Goal: Subscribe to service/newsletter

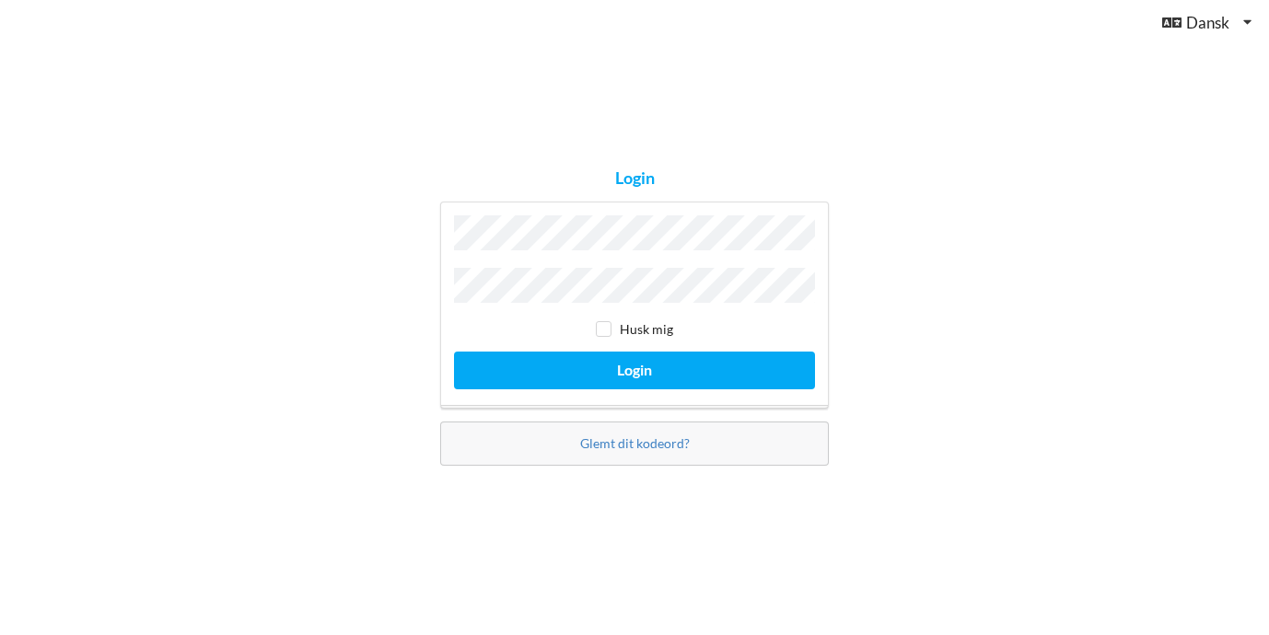
click at [635, 366] on button "Login" at bounding box center [634, 371] width 361 height 38
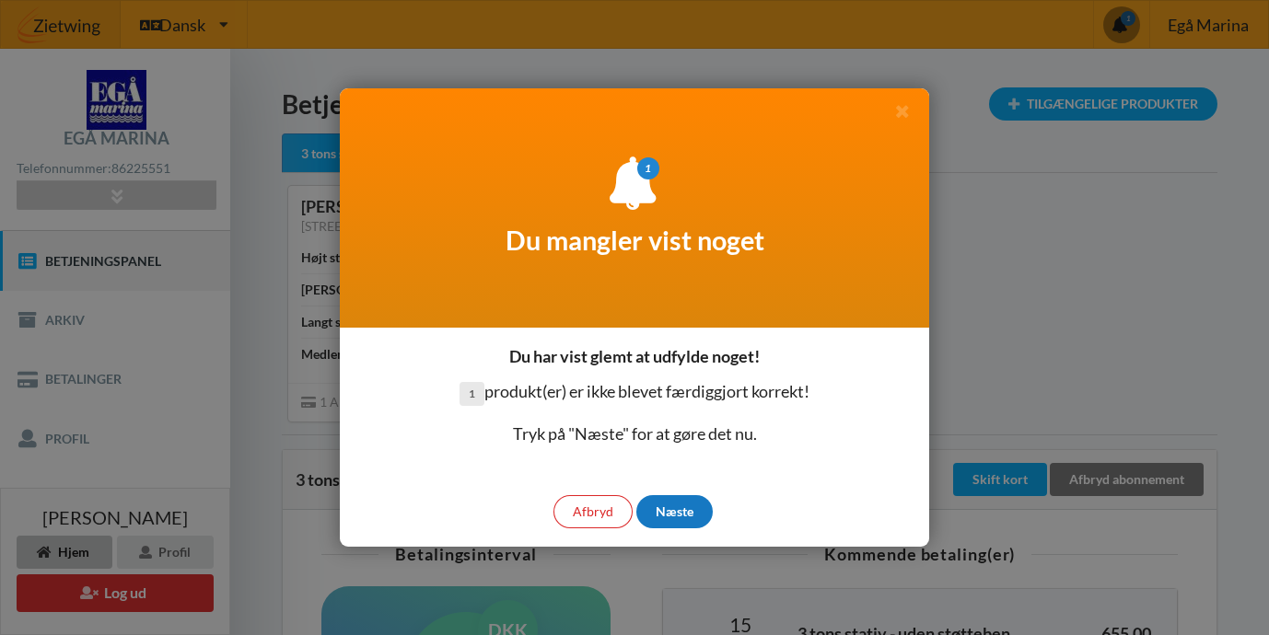
click at [689, 518] on div "Næste" at bounding box center [674, 511] width 76 height 33
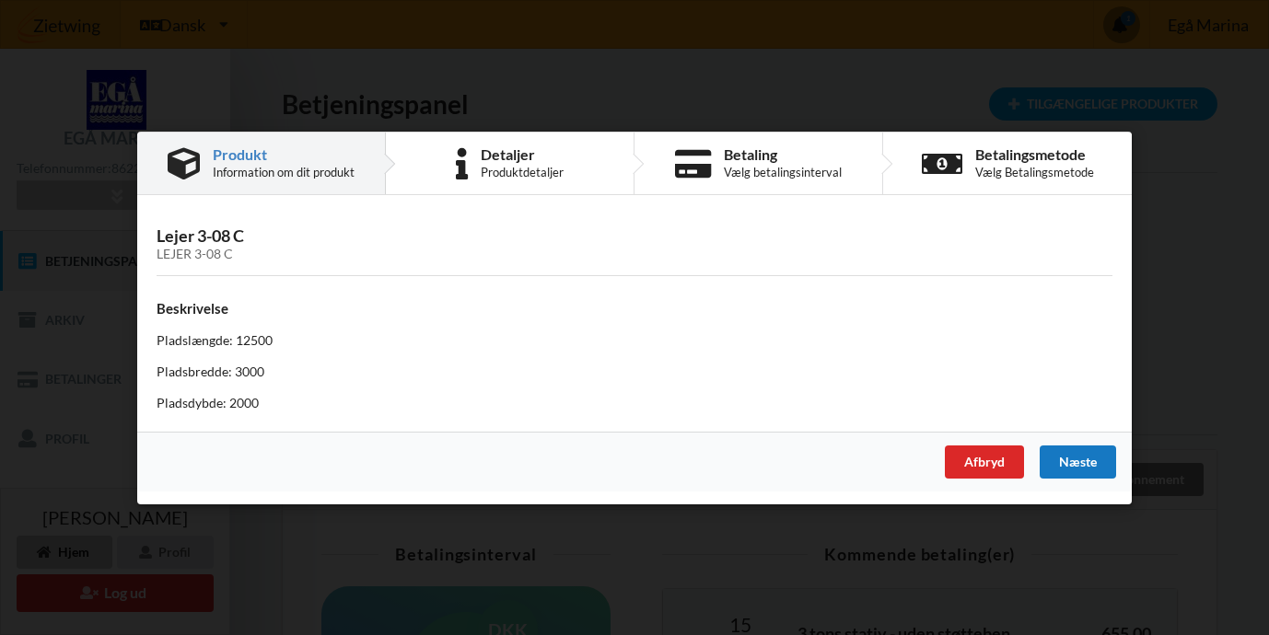
click at [1077, 467] on div "Næste" at bounding box center [1078, 461] width 76 height 33
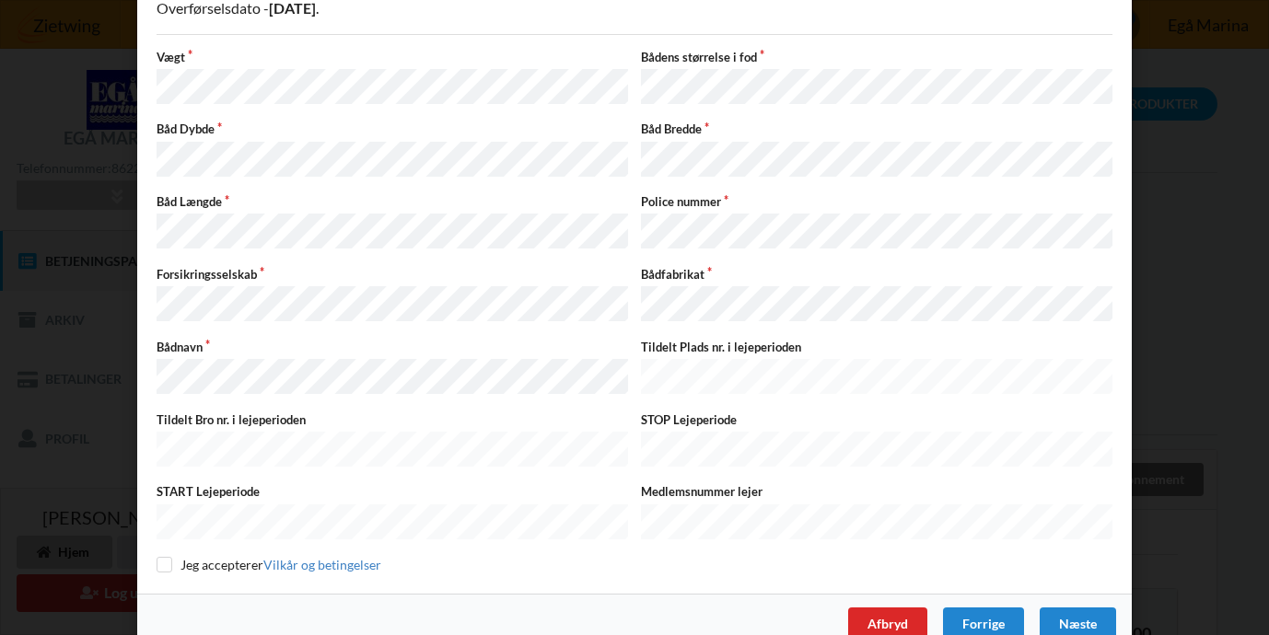
scroll to position [155, 0]
click at [1076, 609] on div "Næste" at bounding box center [1078, 625] width 76 height 33
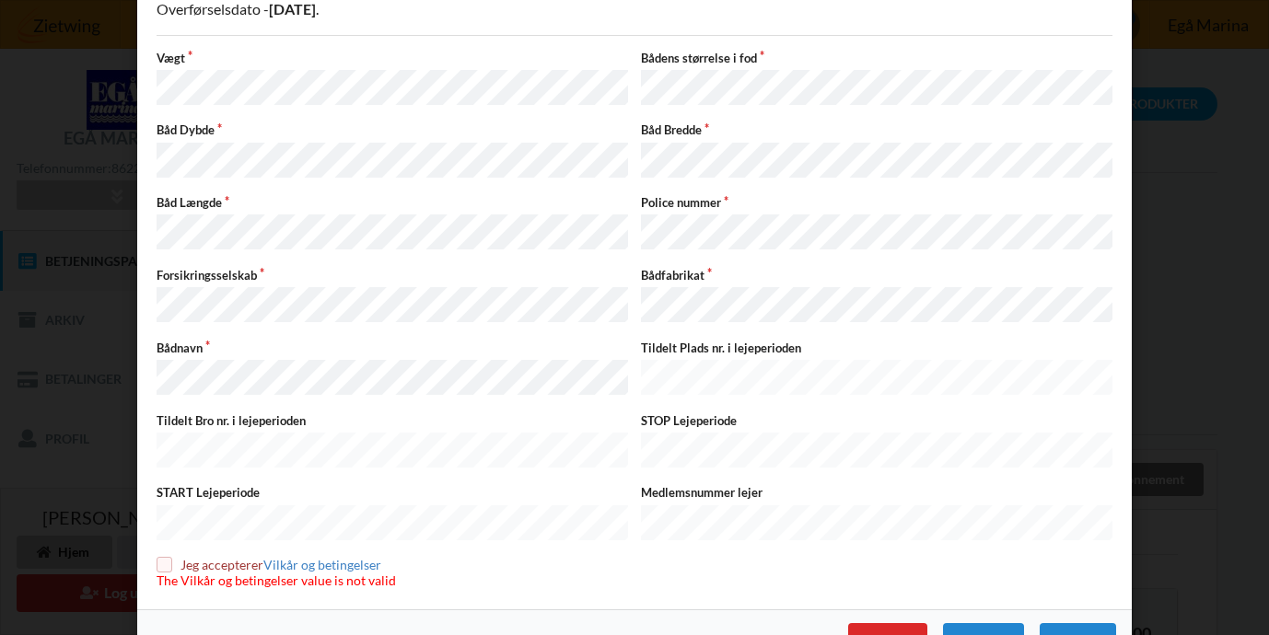
click at [168, 557] on label "Jeg accepterer Vilkår og betingelser" at bounding box center [276, 565] width 239 height 16
click at [157, 557] on input "checkbox" at bounding box center [165, 565] width 16 height 16
checkbox input "true"
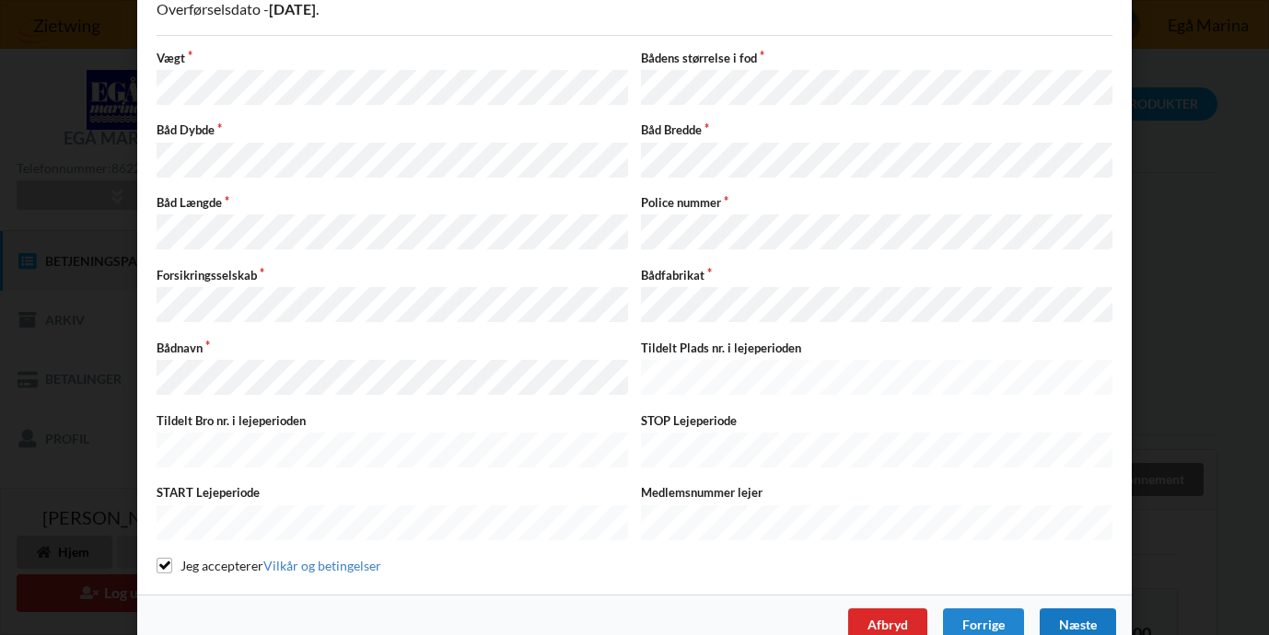
click at [1078, 609] on div "Næste" at bounding box center [1078, 625] width 76 height 33
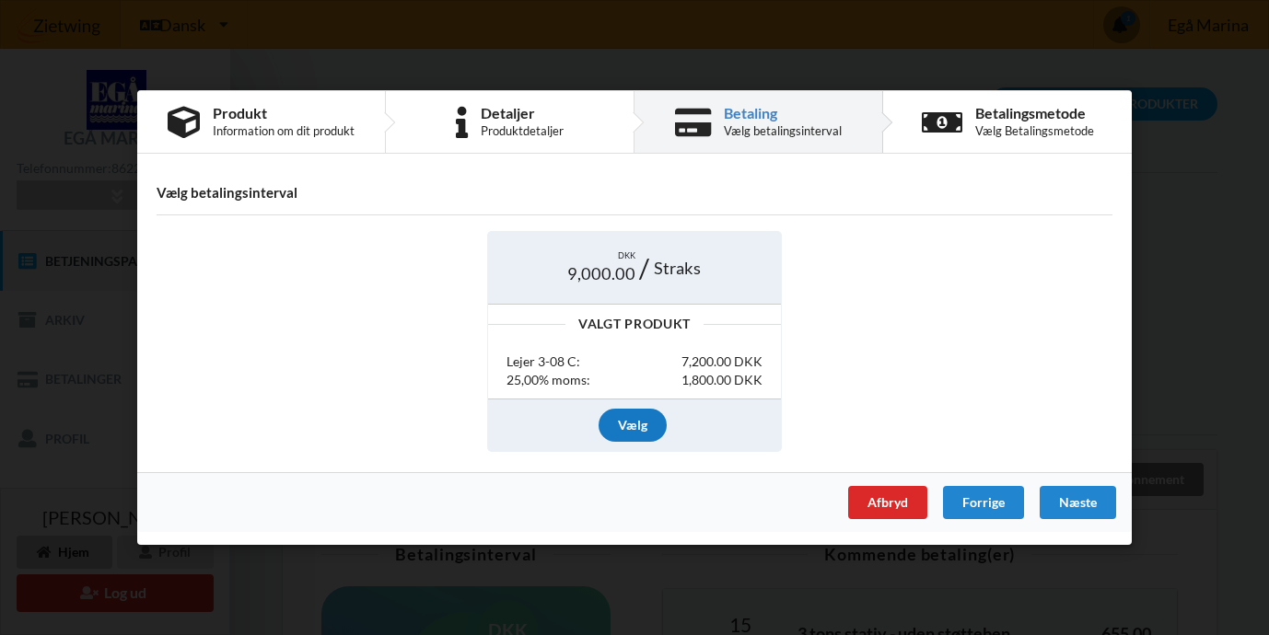
click at [626, 420] on div "Vælg" at bounding box center [633, 424] width 68 height 33
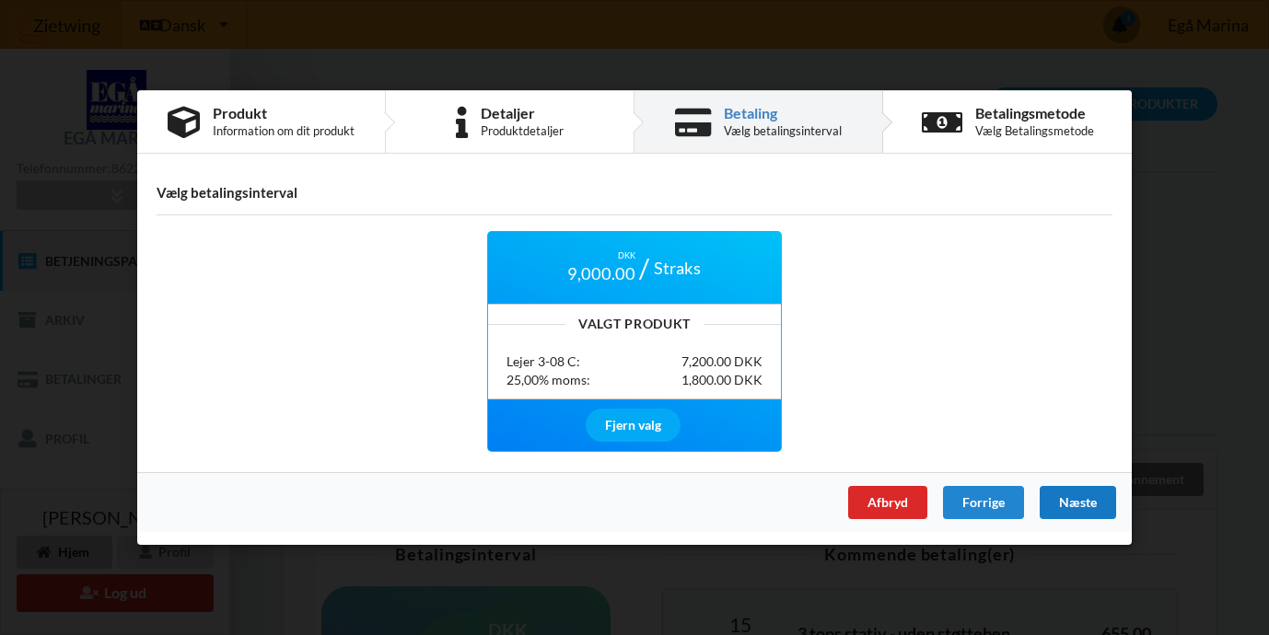
click at [1063, 500] on div "Næste" at bounding box center [1078, 502] width 76 height 33
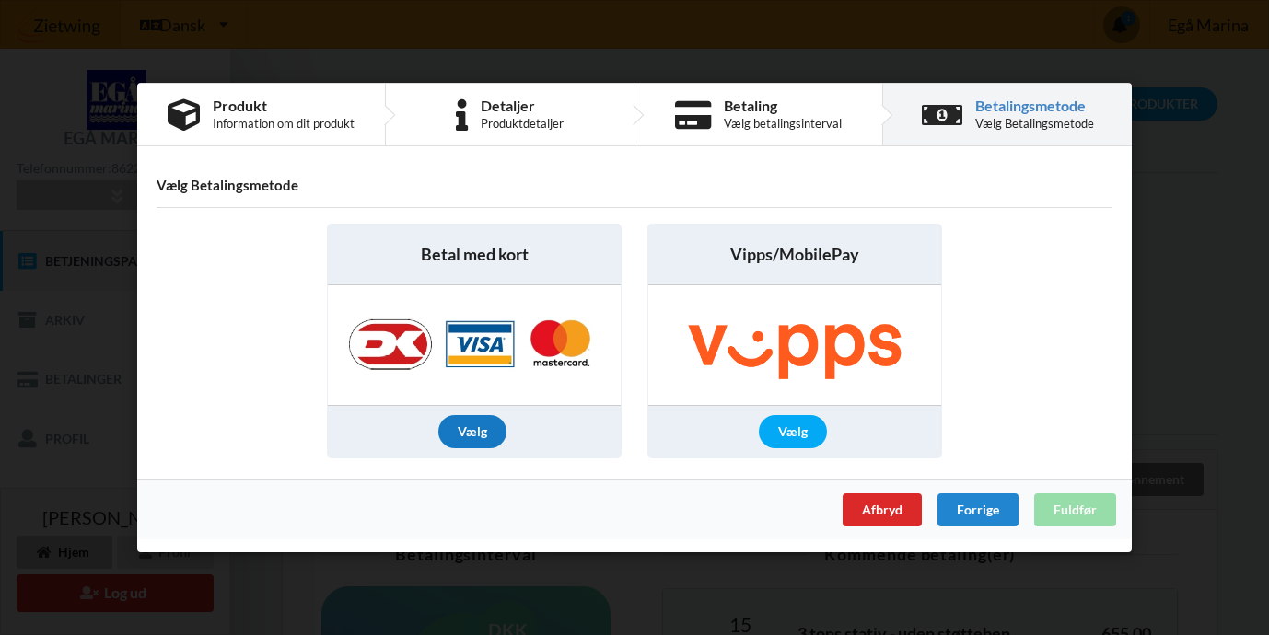
click at [493, 437] on div "Vælg" at bounding box center [472, 431] width 68 height 33
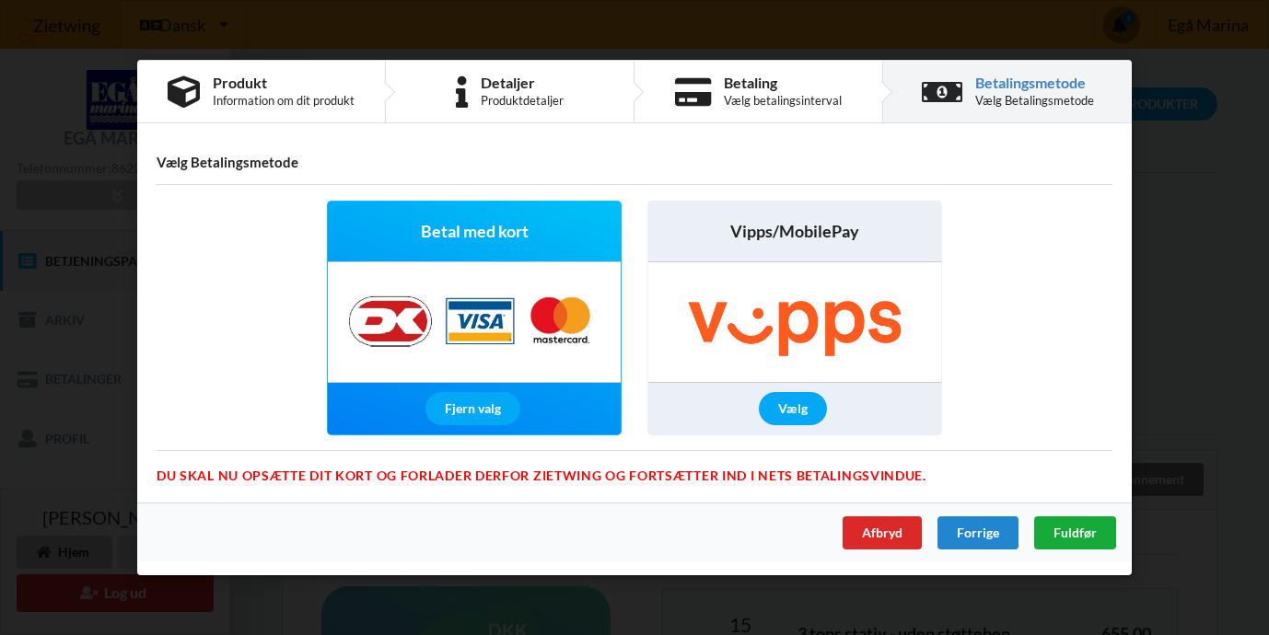
click at [1083, 530] on span "Fuldfør" at bounding box center [1075, 533] width 43 height 16
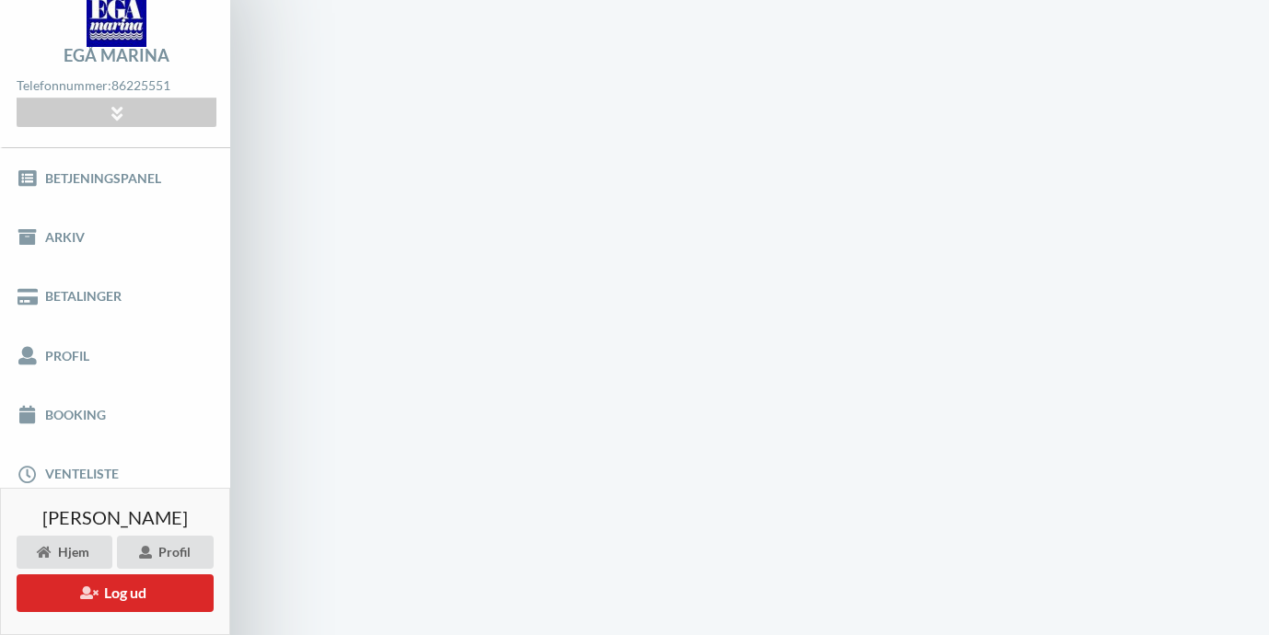
scroll to position [114, 0]
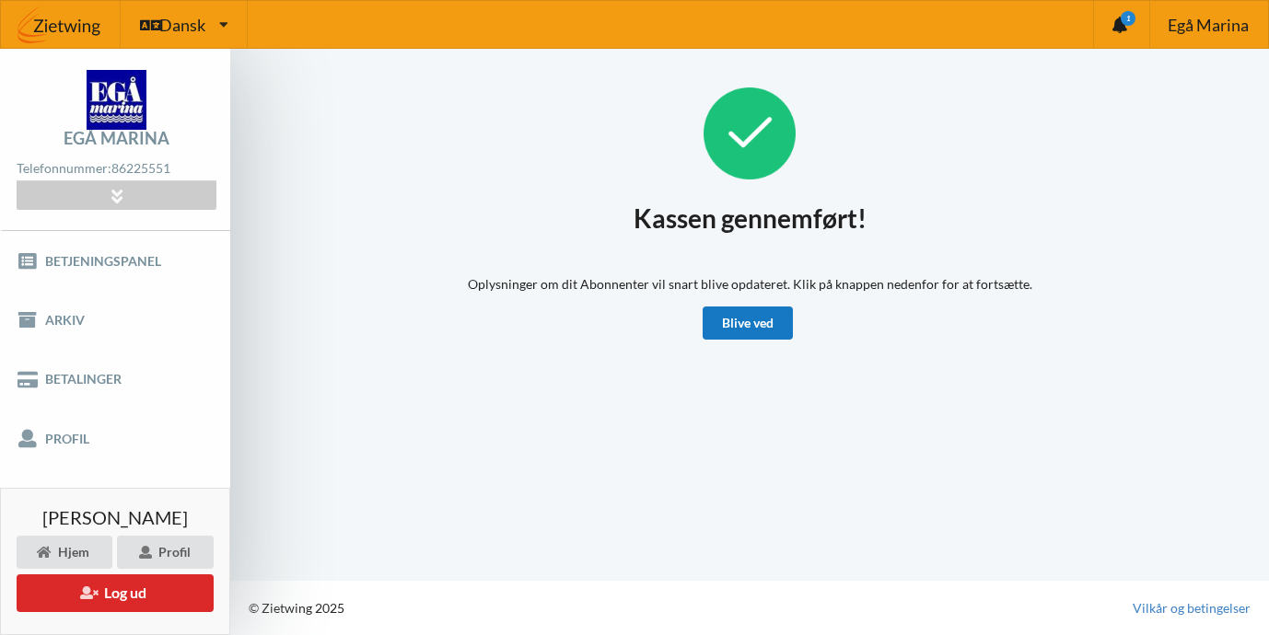
click at [769, 329] on link "Blive ved" at bounding box center [748, 323] width 90 height 33
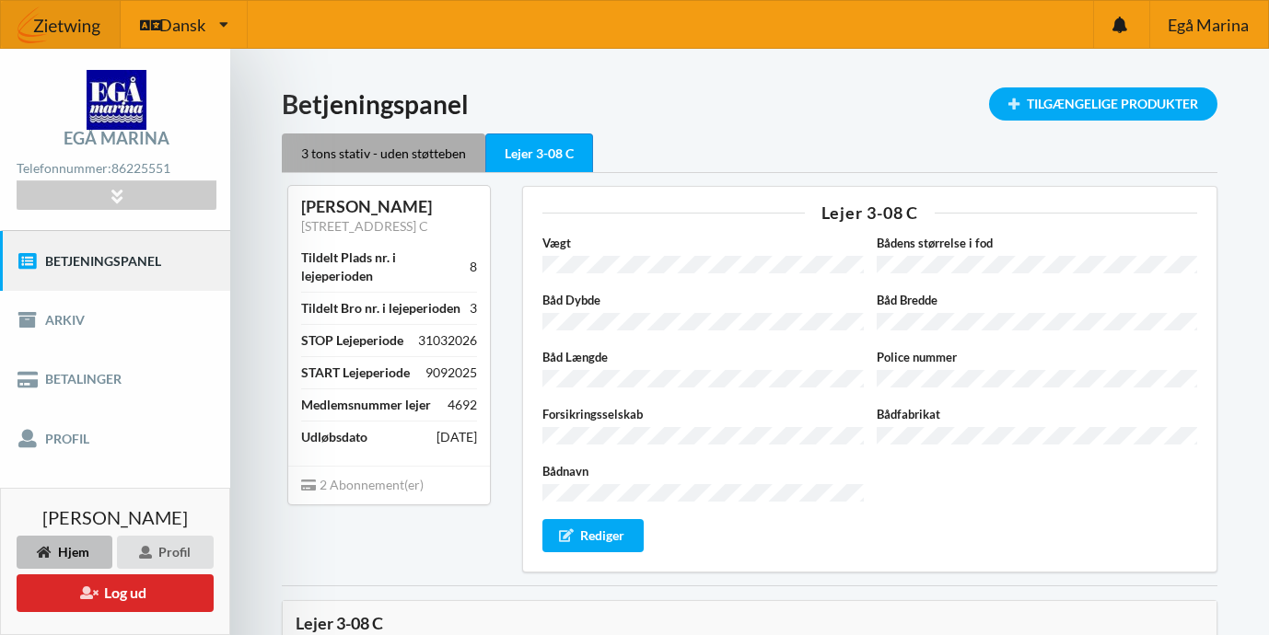
click at [423, 161] on div "3 tons stativ - uden støtteben" at bounding box center [384, 153] width 204 height 39
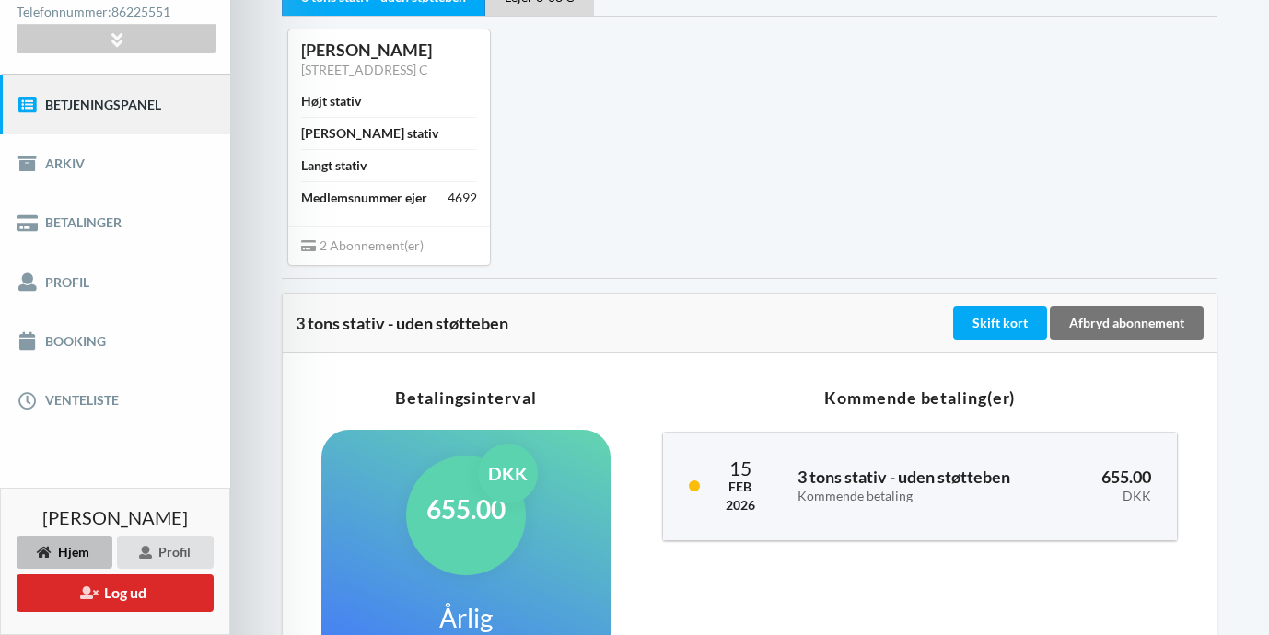
scroll to position [8, 0]
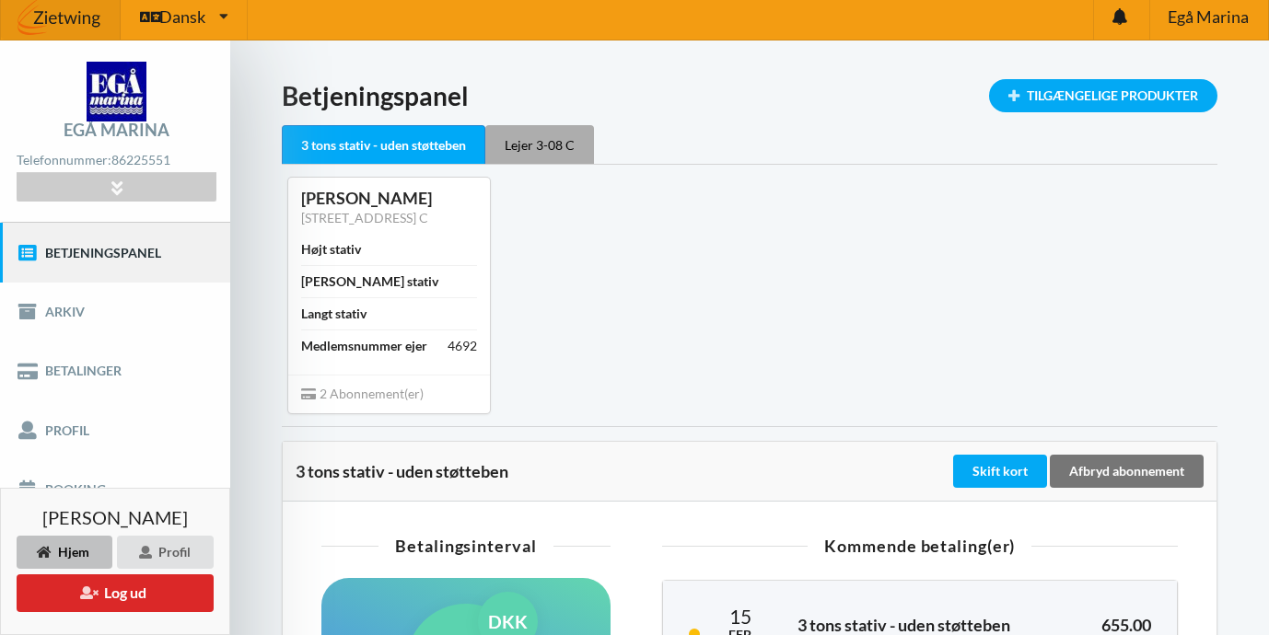
click at [554, 146] on div "Lejer 3-08 C" at bounding box center [539, 144] width 109 height 39
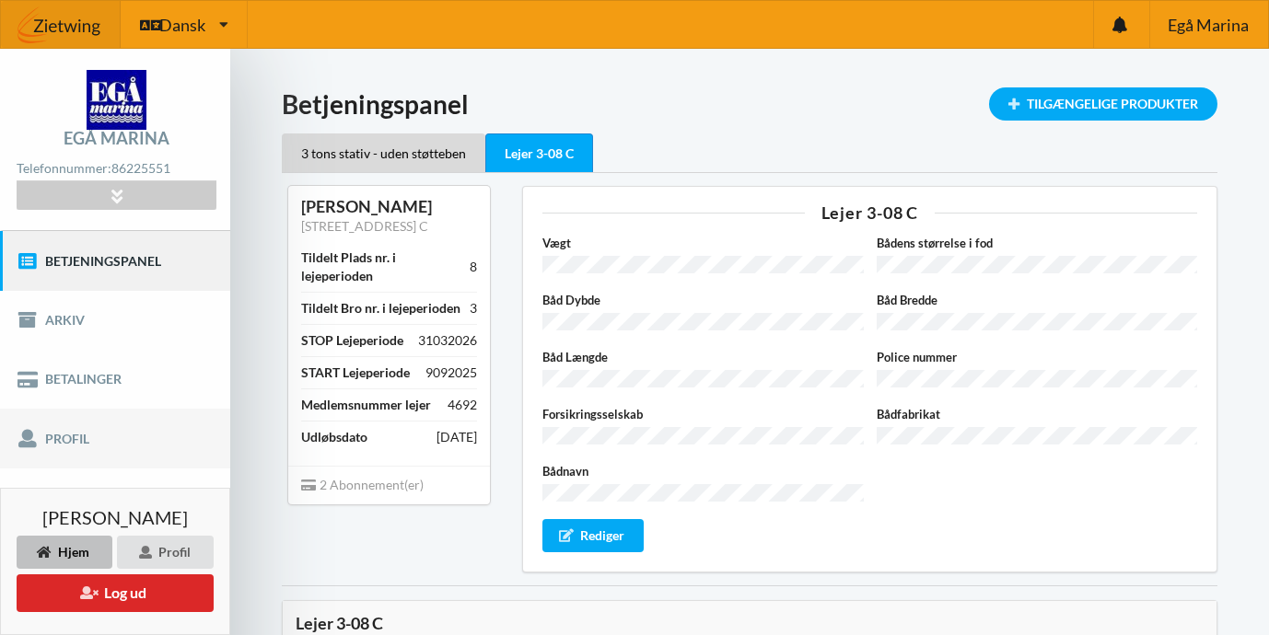
click at [71, 440] on link "Profil" at bounding box center [115, 438] width 230 height 59
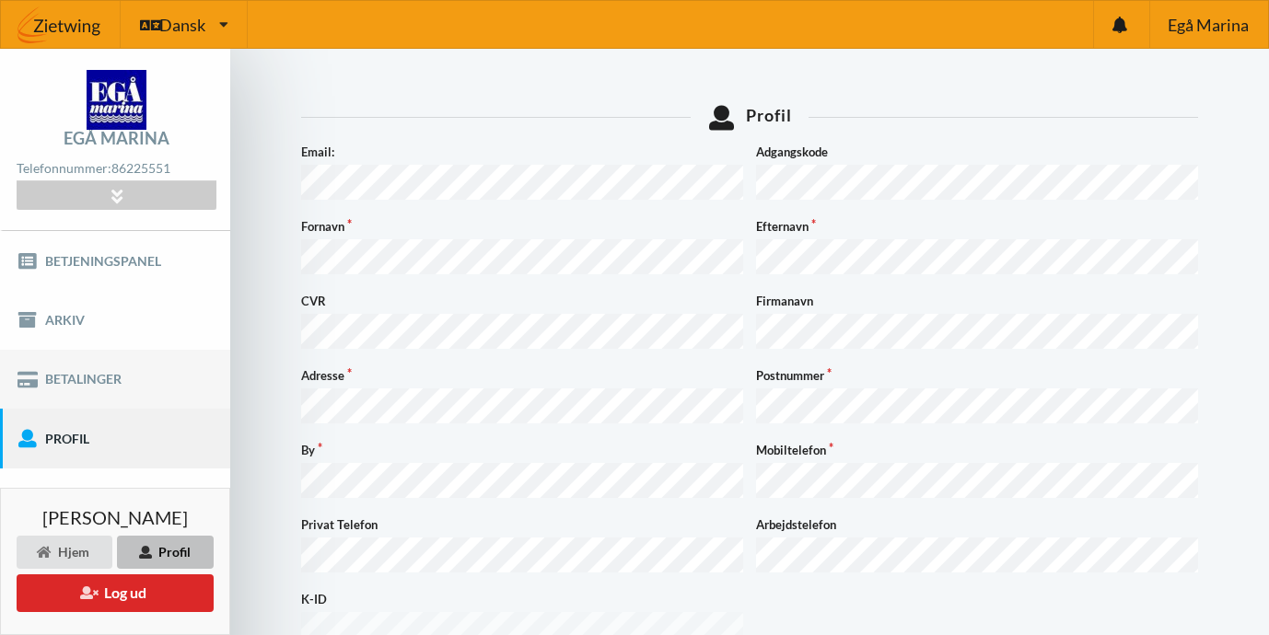
click at [84, 373] on link "Betalinger" at bounding box center [115, 379] width 230 height 59
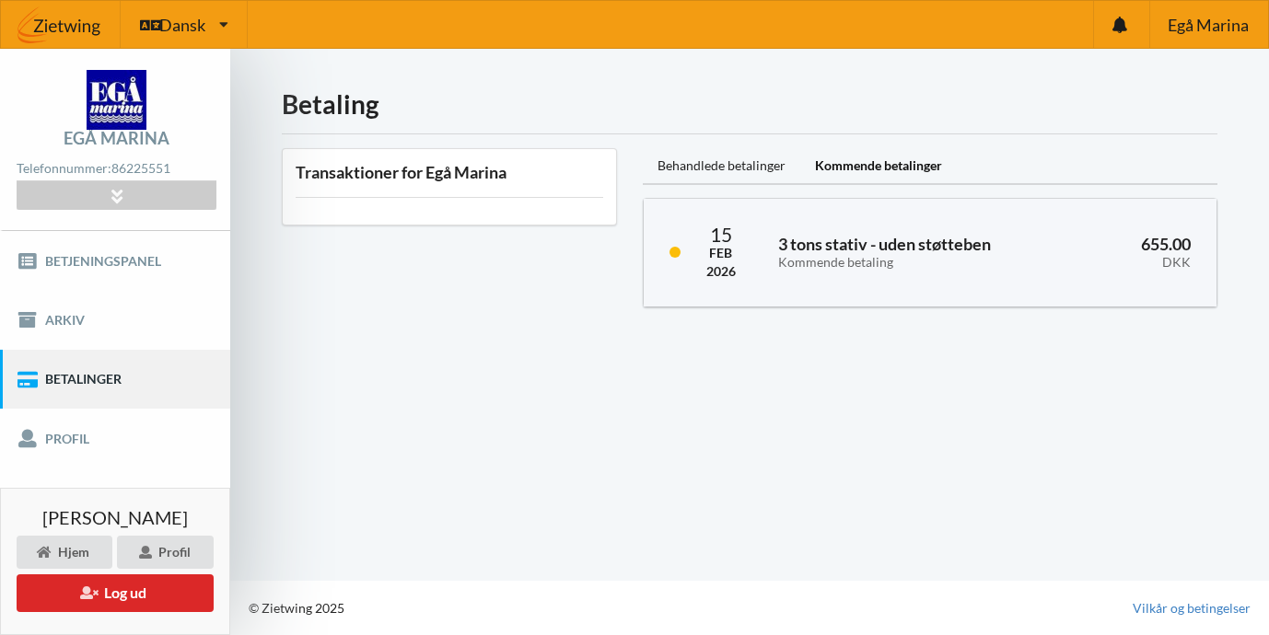
click at [846, 169] on div "Kommende betalinger" at bounding box center [878, 166] width 157 height 37
click at [733, 164] on div "Behandlede betalinger" at bounding box center [721, 166] width 157 height 37
click at [891, 168] on div "Kommende betalinger" at bounding box center [878, 166] width 157 height 37
click at [735, 157] on div "Behandlede betalinger" at bounding box center [721, 166] width 157 height 37
